Goal: Navigation & Orientation: Find specific page/section

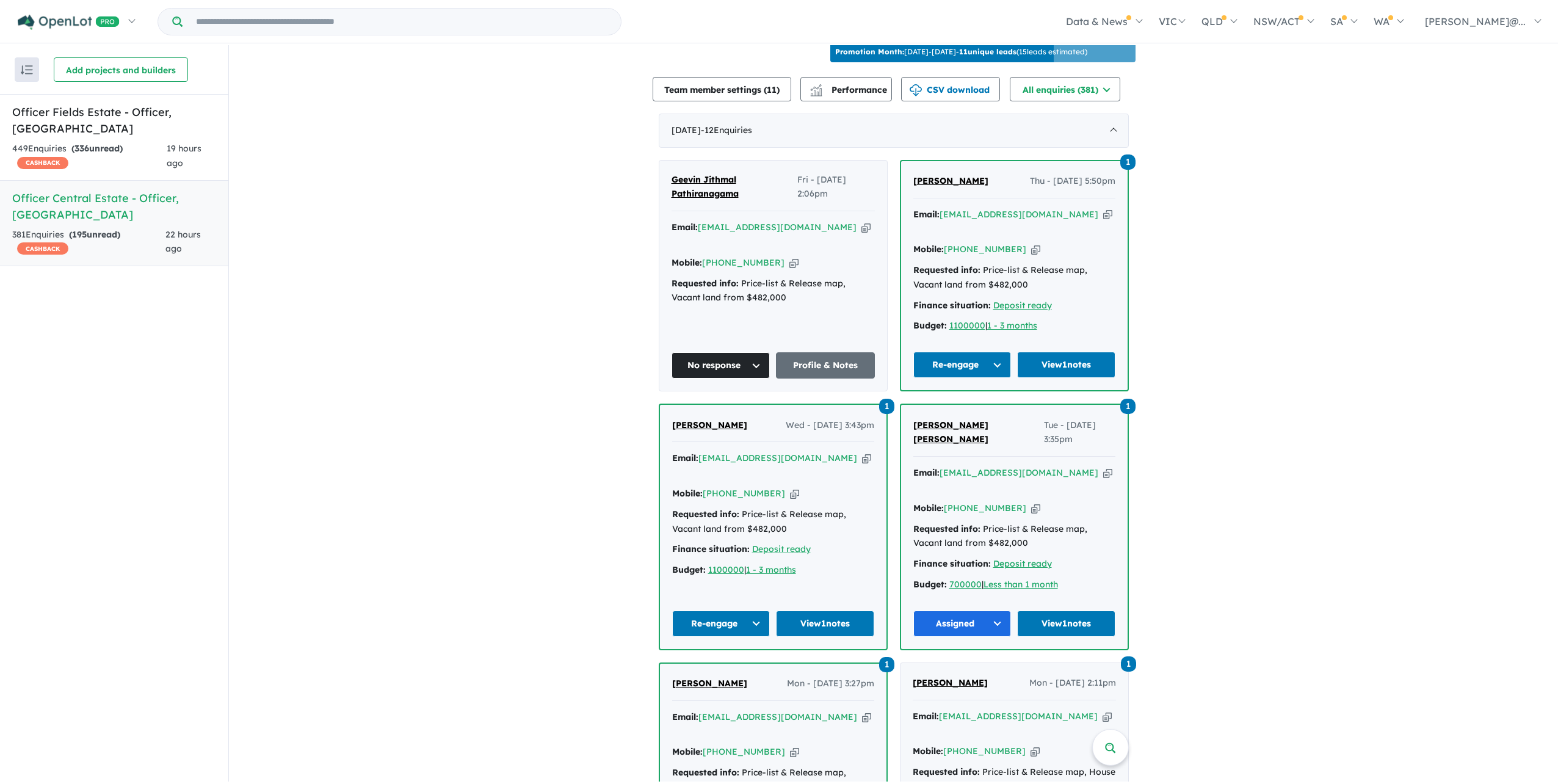
scroll to position [488, 0]
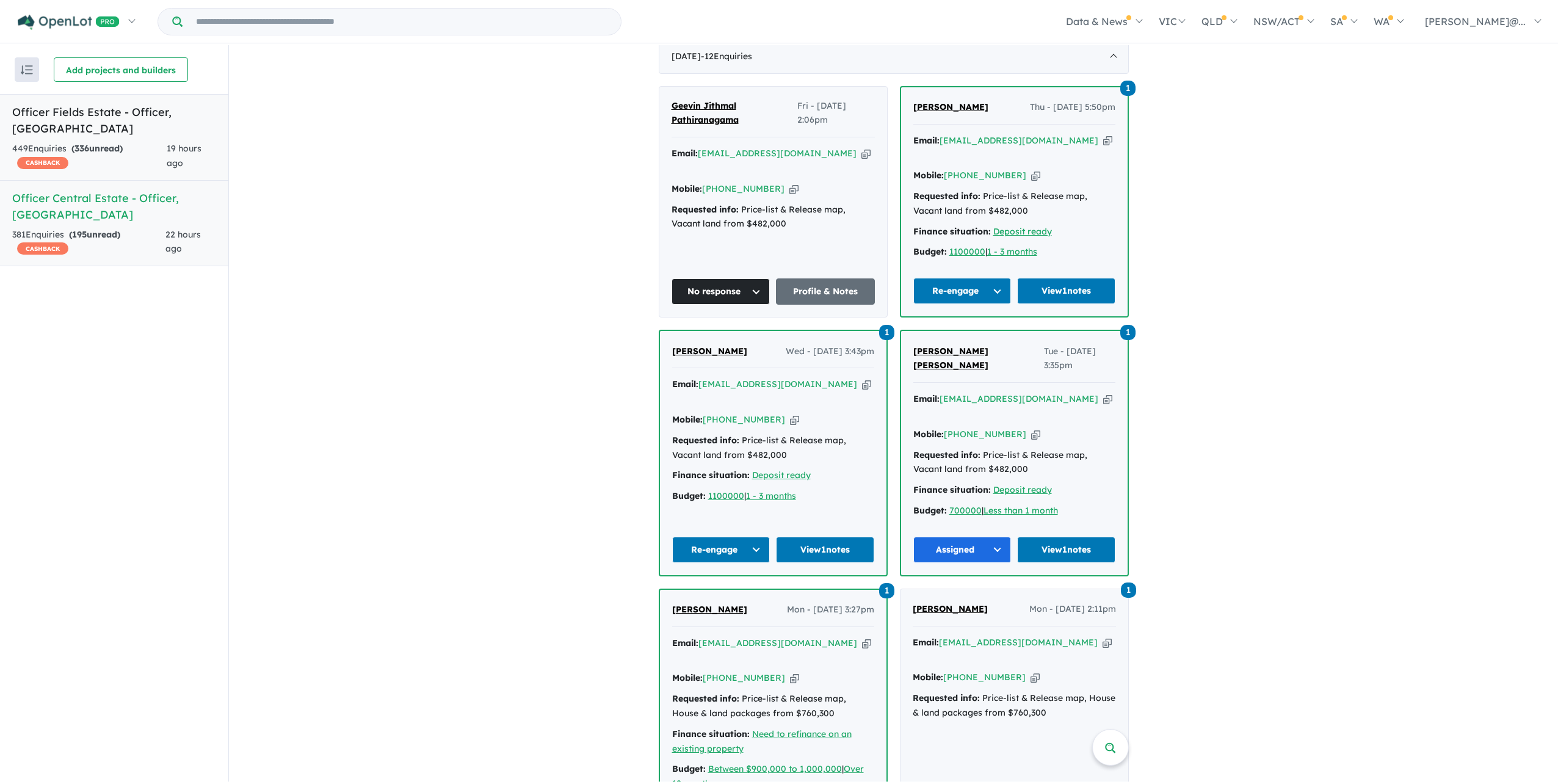
click at [140, 165] on link "Officer Fields Estate - Officer , [GEOGRAPHIC_DATA] 449 Enquir ies ( 336 unread…" at bounding box center [114, 137] width 228 height 87
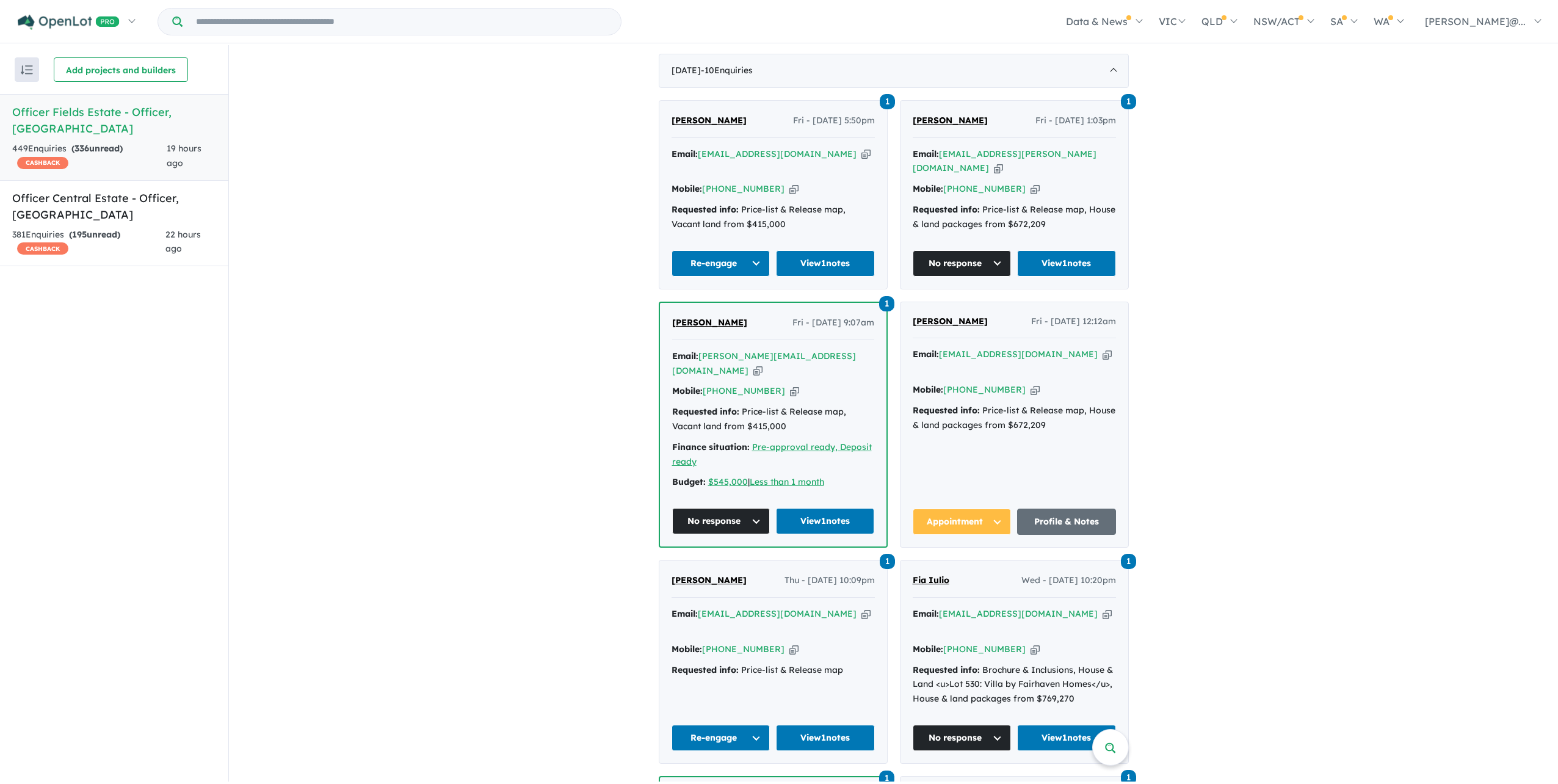
scroll to position [475, 0]
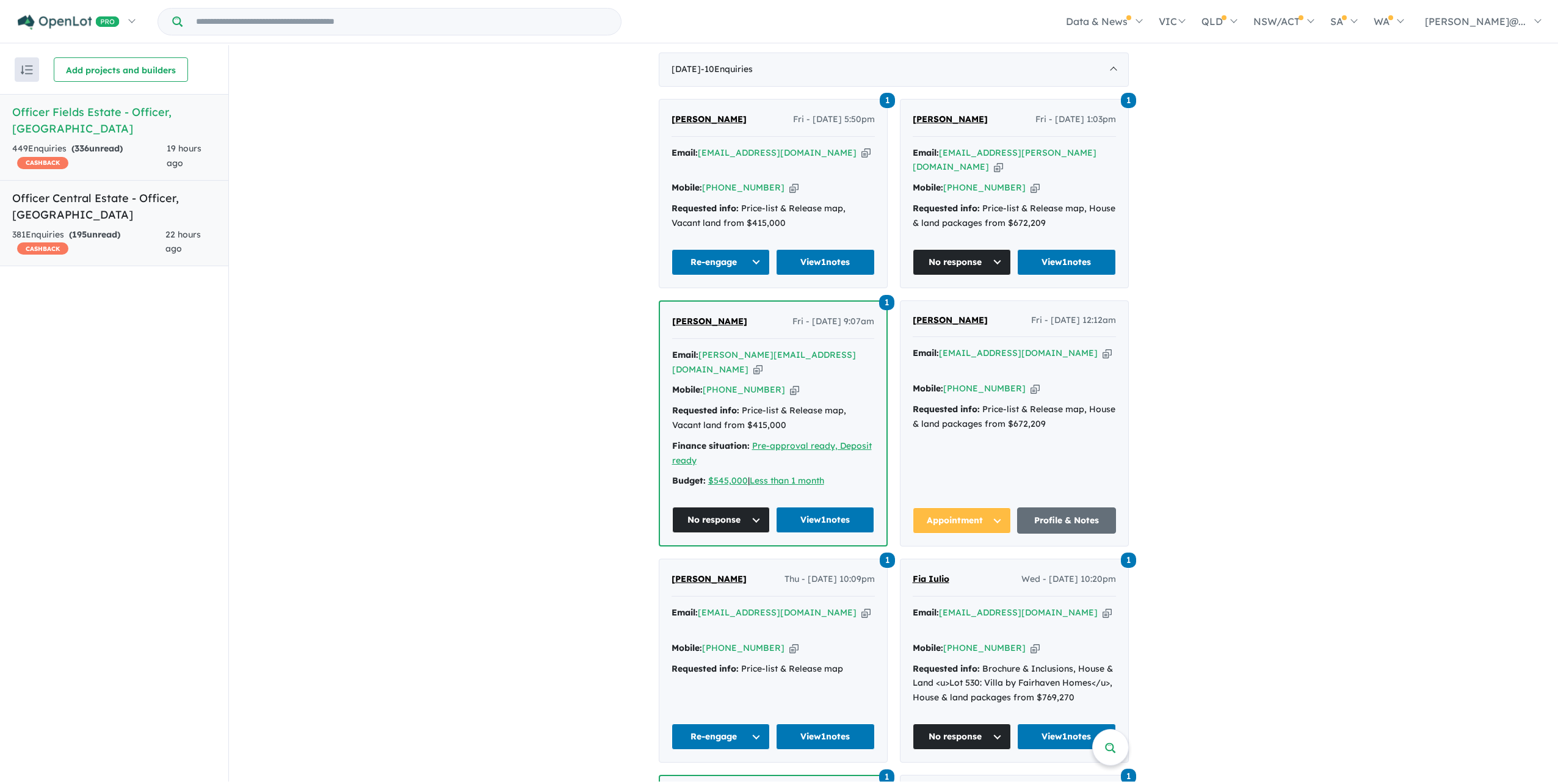
click at [164, 239] on div "381 Enquir ies ( 195 unread) CASHBACK" at bounding box center [88, 242] width 153 height 29
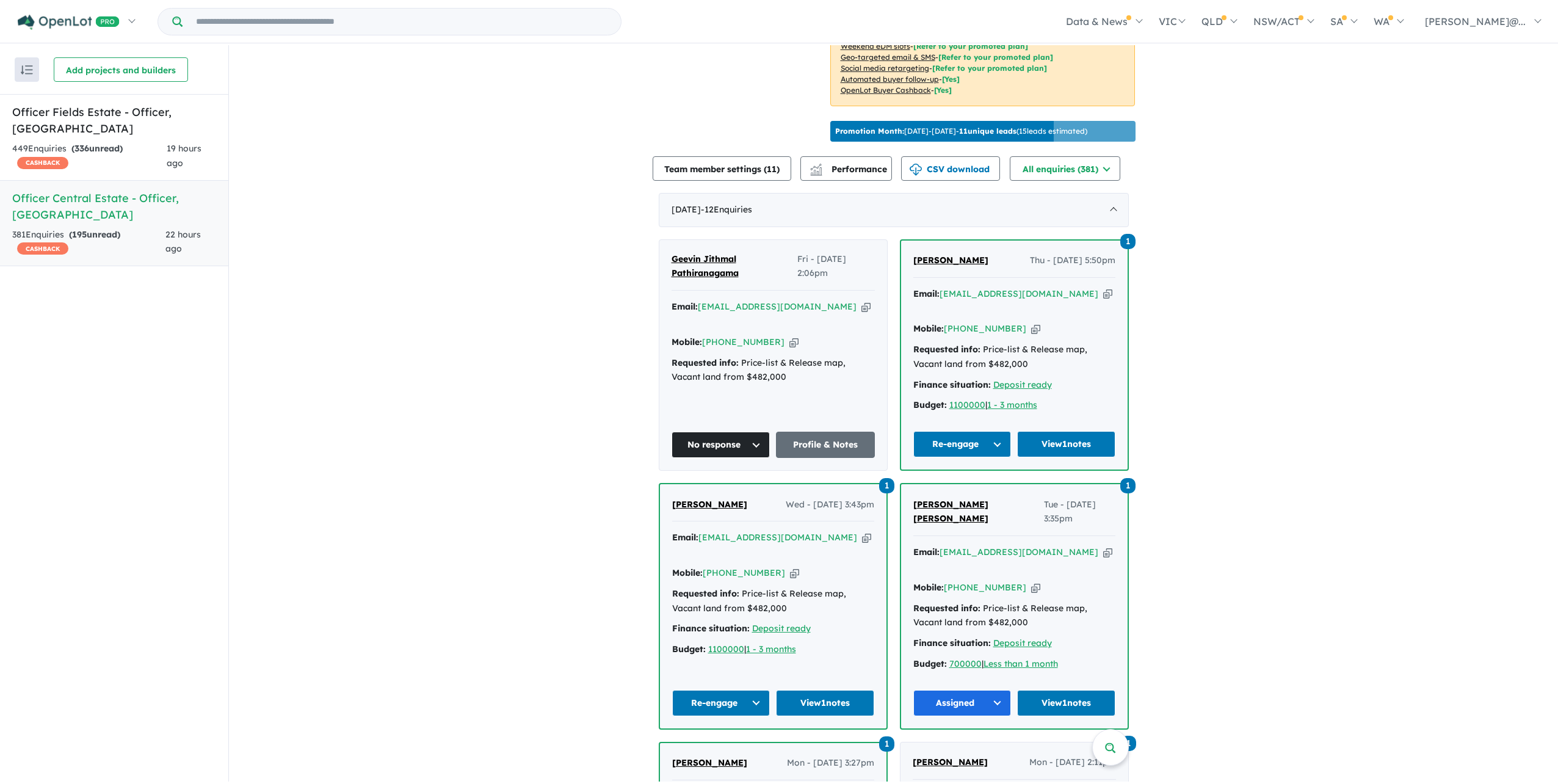
scroll to position [353, 0]
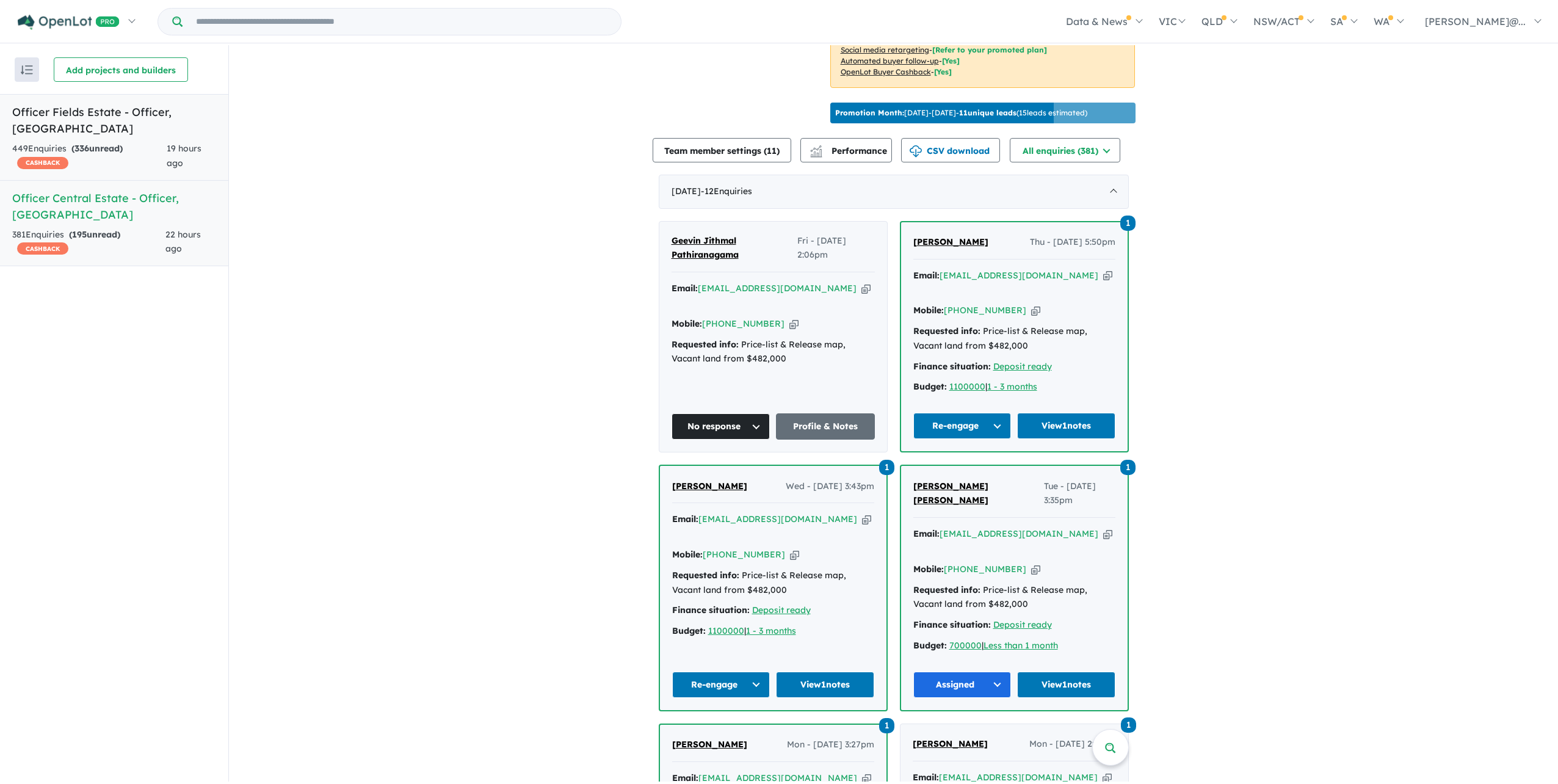
click at [147, 165] on link "Officer Fields Estate - Officer , [GEOGRAPHIC_DATA] 449 Enquir ies ( 336 unread…" at bounding box center [114, 137] width 228 height 87
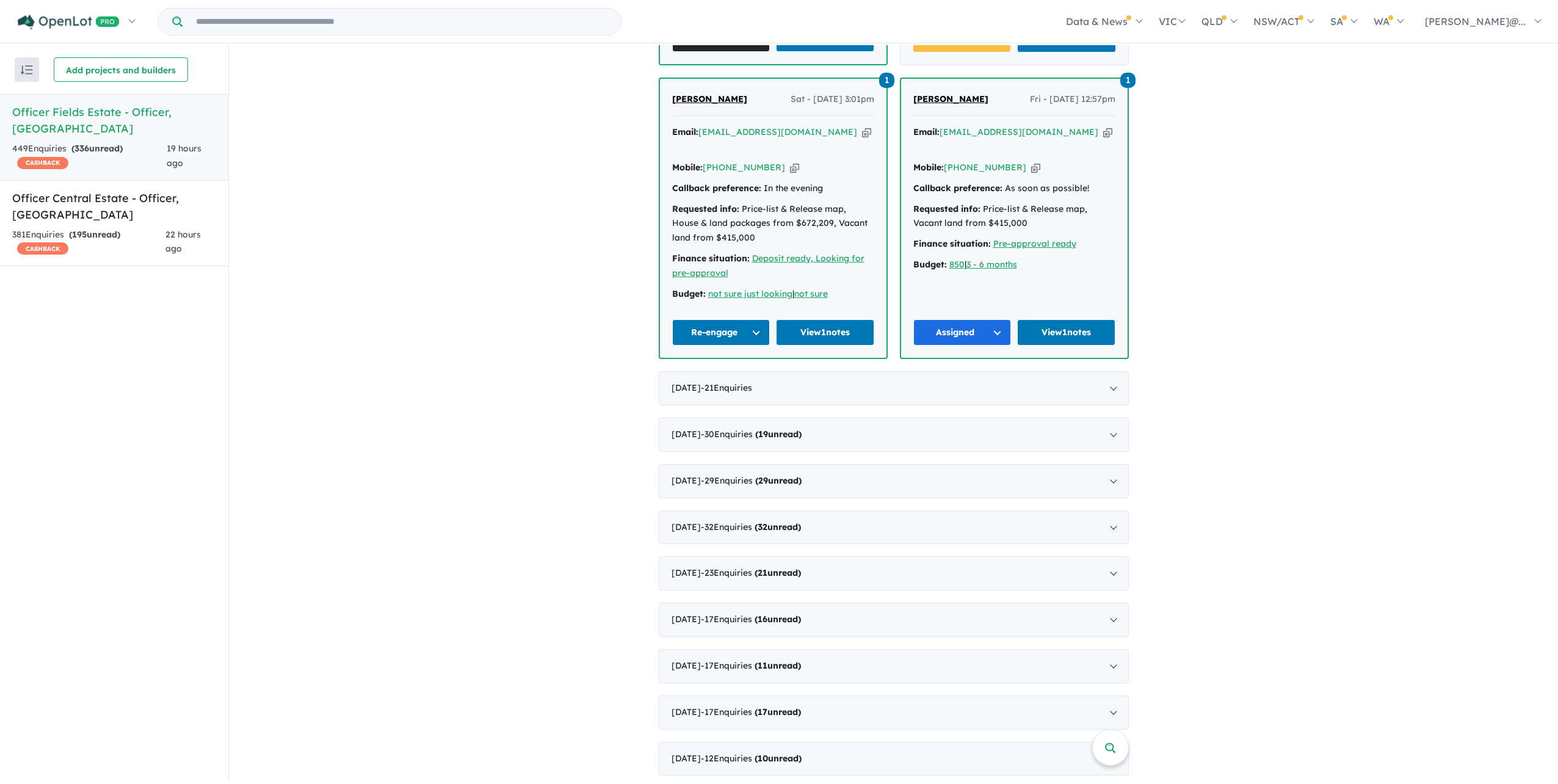
scroll to position [1452, 0]
click at [163, 227] on div "381 Enquir ies ( 195 unread) CASHBACK" at bounding box center [88, 242] width 153 height 29
